Goal: Information Seeking & Learning: Learn about a topic

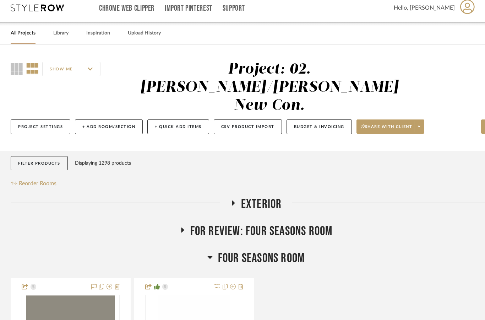
click at [279, 251] on span "Four Seasons Room" at bounding box center [261, 258] width 87 height 15
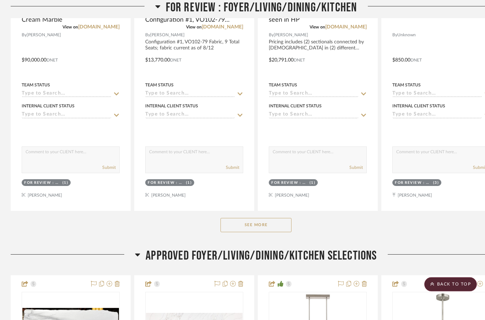
scroll to position [413, 0]
click at [302, 248] on span "APPROVED FOYER/LIVING/DINING/KITCHEN SELECTIONS" at bounding box center [261, 255] width 231 height 15
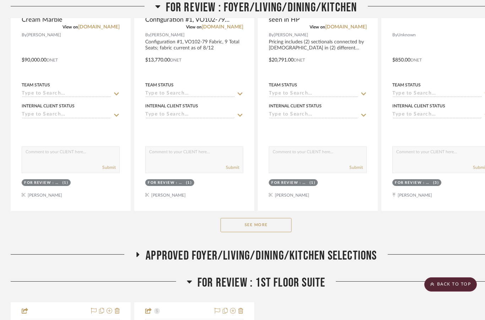
click at [300, 275] on span "FOR REVIEW : 1st Floor Suite" at bounding box center [262, 282] width 128 height 15
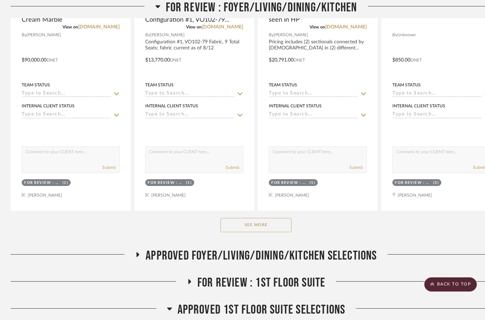
click at [327, 302] on span "Approved 1st Floor Suite Selections" at bounding box center [262, 309] width 168 height 15
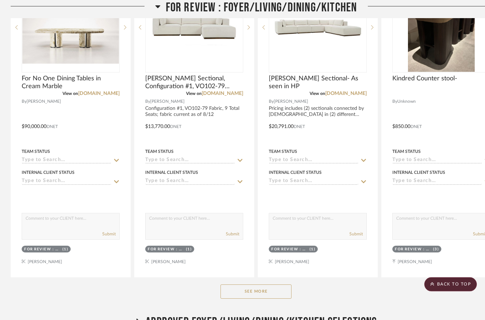
scroll to position [368, 0]
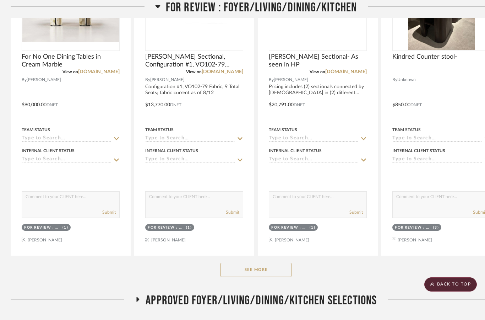
click at [270, 263] on button "See More" at bounding box center [256, 270] width 71 height 14
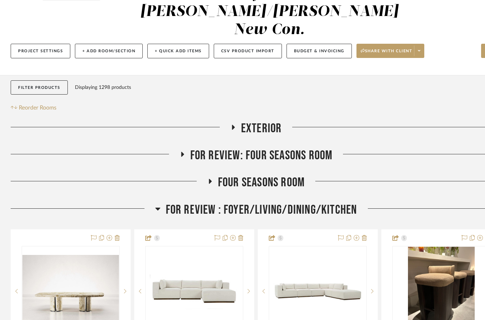
scroll to position [84, 0]
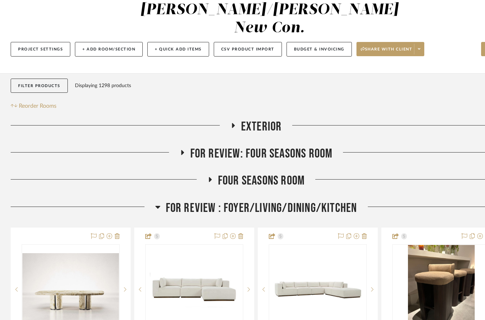
click at [277, 146] on span "For Review: Four seasons room" at bounding box center [261, 153] width 142 height 15
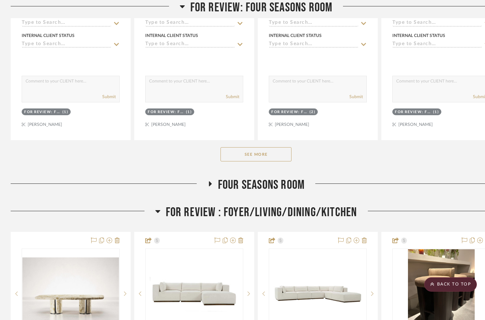
scroll to position [437, 0]
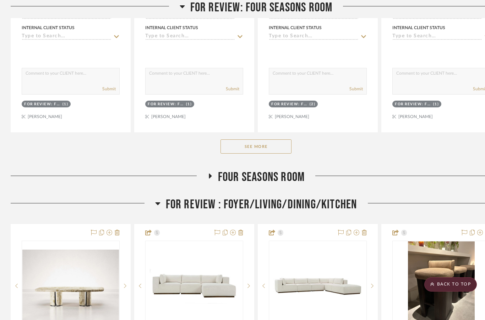
click at [290, 169] on span "Four Seasons Room" at bounding box center [261, 176] width 87 height 15
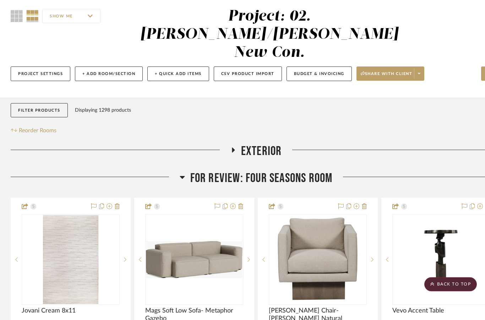
scroll to position [0, 0]
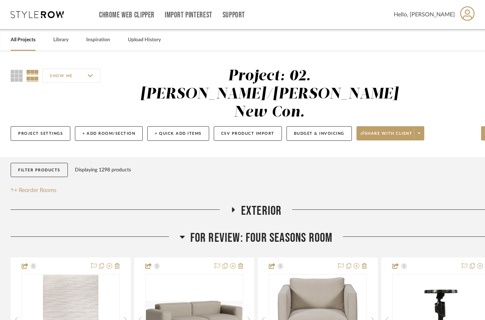
click at [260, 203] on span "Exterior" at bounding box center [261, 210] width 41 height 15
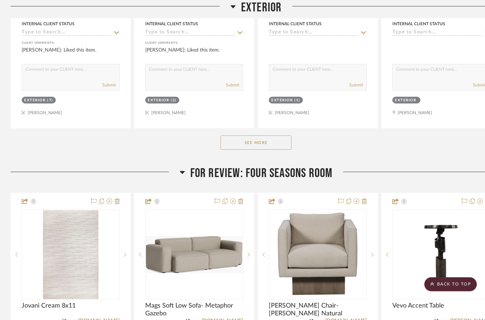
click at [269, 136] on button "See More" at bounding box center [256, 143] width 71 height 14
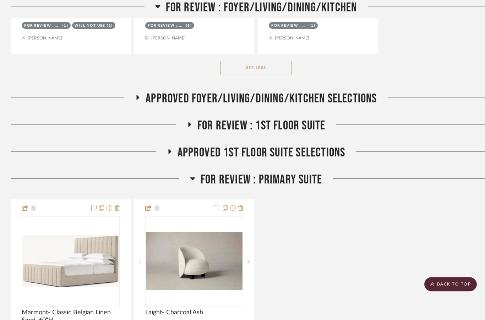
scroll to position [2857, 0]
click at [335, 91] on span "APPROVED FOYER/LIVING/DINING/KITCHEN SELECTIONS" at bounding box center [261, 98] width 231 height 15
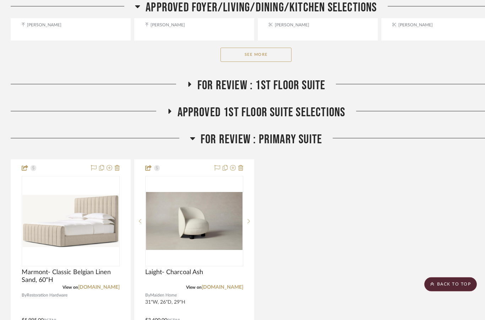
scroll to position [3246, 0]
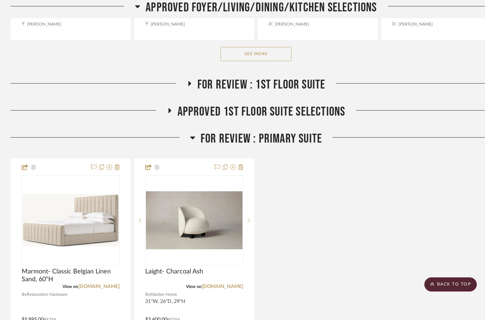
click at [300, 131] on span "FOR REVIEW : Primary Suite" at bounding box center [262, 138] width 122 height 15
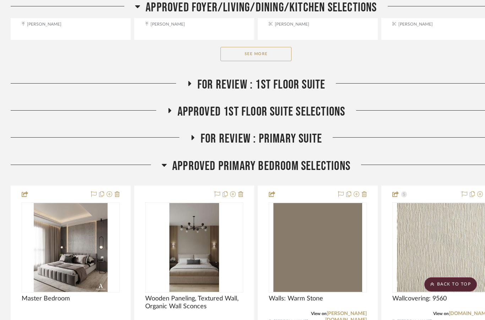
click at [322, 158] on span "Approved Primary Bedroom Selections" at bounding box center [261, 165] width 178 height 15
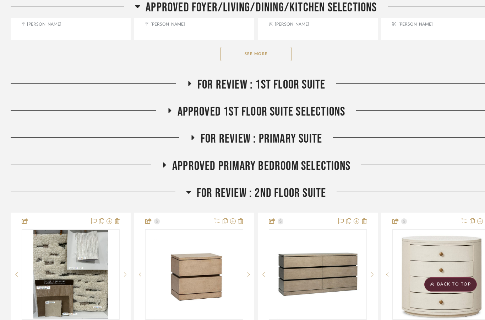
click at [307, 185] on span "FOR REVIEW : 2nd Floor Suite" at bounding box center [262, 192] width 130 height 15
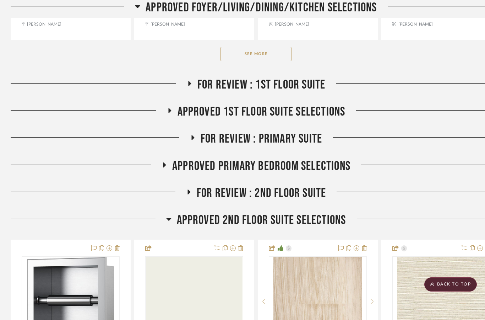
click at [328, 212] on span "Approved 2nd Floor Suite Selections" at bounding box center [261, 219] width 169 height 15
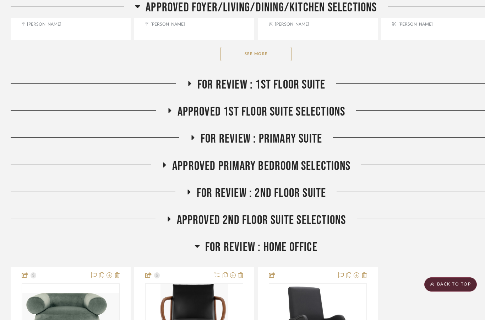
click at [298, 239] on span "FOR REVIEW : Home Office" at bounding box center [261, 246] width 112 height 15
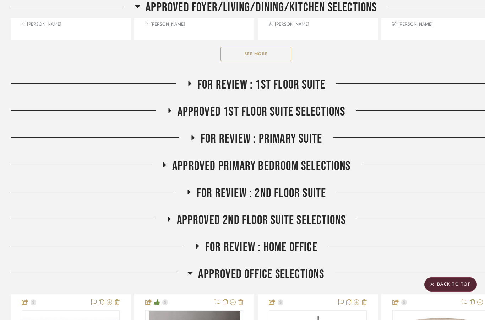
click at [304, 267] on span "Approved Office Selections" at bounding box center [261, 274] width 126 height 15
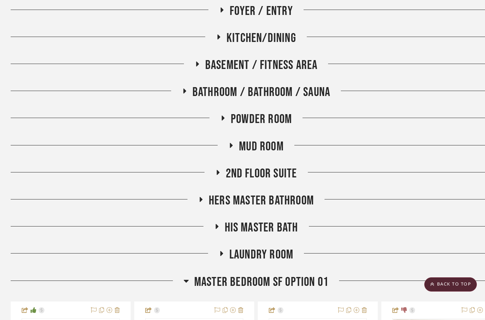
click at [293, 274] on span "Master Bedroom SF Option 01" at bounding box center [261, 281] width 134 height 15
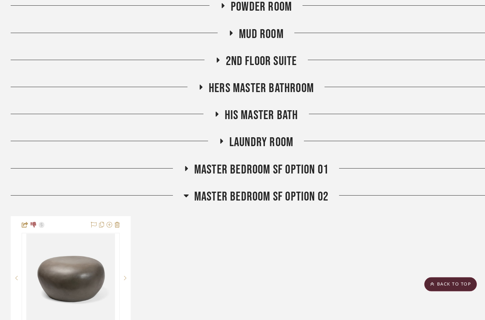
click at [306, 189] on span "Master Bedroom SF Option 02" at bounding box center [261, 196] width 134 height 15
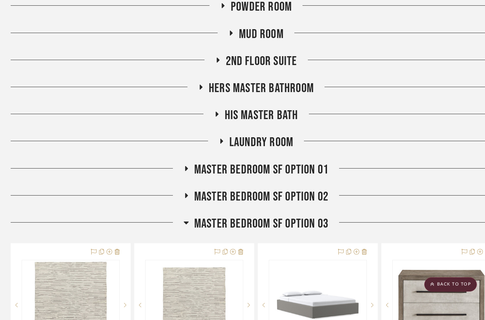
click at [312, 216] on span "Master Bedroom SF Option 03" at bounding box center [261, 223] width 134 height 15
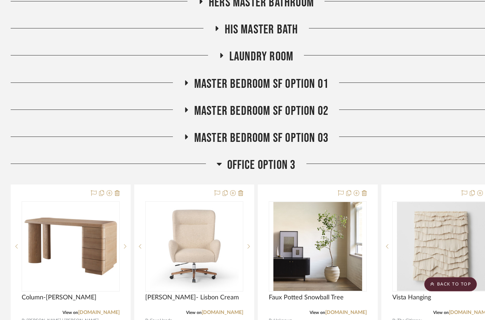
click at [275, 158] on span "Office Option 3" at bounding box center [261, 165] width 69 height 15
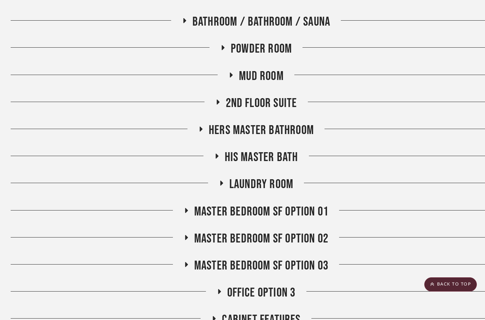
scroll to position [3636, 0]
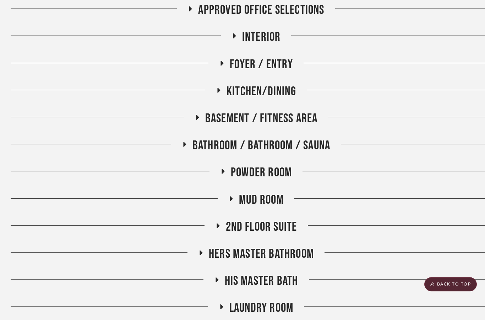
click at [282, 84] on span "Kitchen/Dining" at bounding box center [262, 91] width 70 height 15
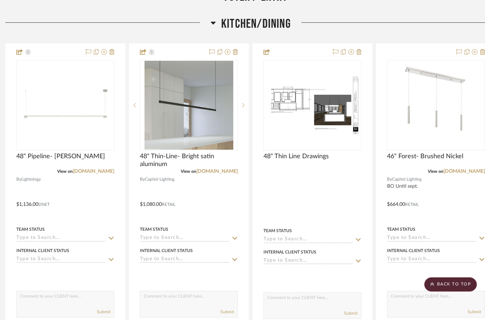
scroll to position [3588, 5]
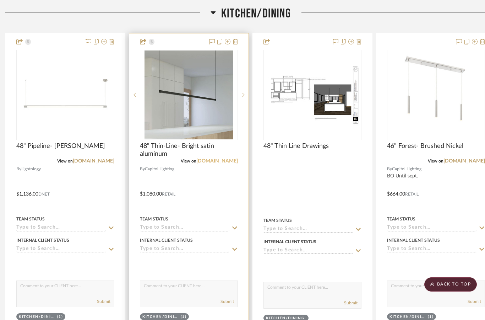
click at [228, 158] on link "[DOMAIN_NAME]" at bounding box center [218, 160] width 42 height 5
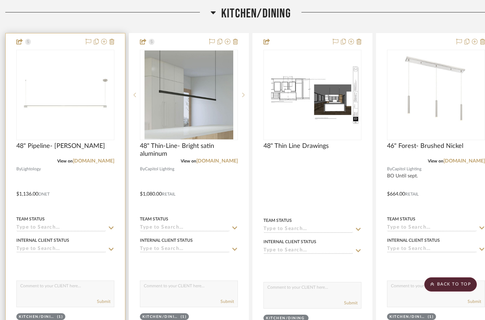
click at [98, 146] on div at bounding box center [65, 189] width 119 height 312
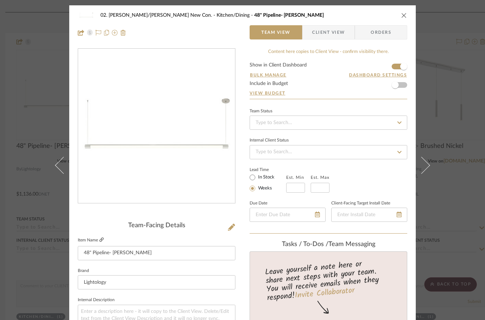
click at [101, 239] on icon at bounding box center [101, 239] width 4 height 4
click at [403, 17] on icon "close" at bounding box center [405, 15] width 6 height 6
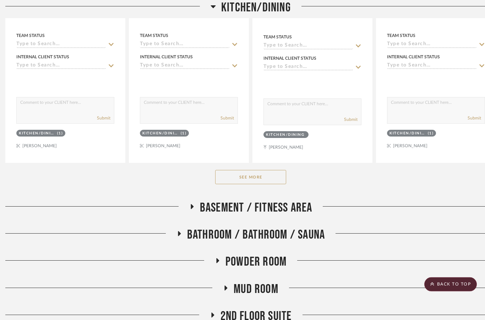
scroll to position [3773, 5]
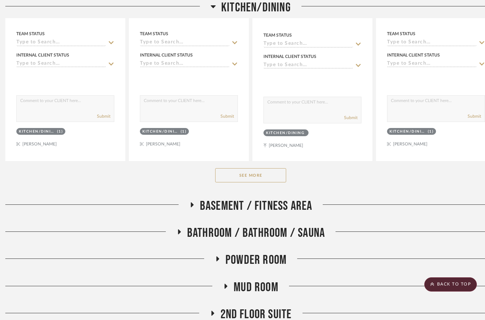
click at [271, 168] on button "See More" at bounding box center [250, 175] width 71 height 14
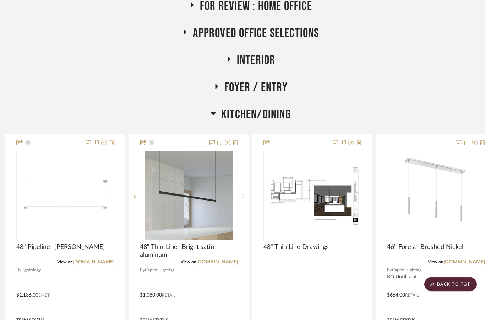
scroll to position [3487, 5]
